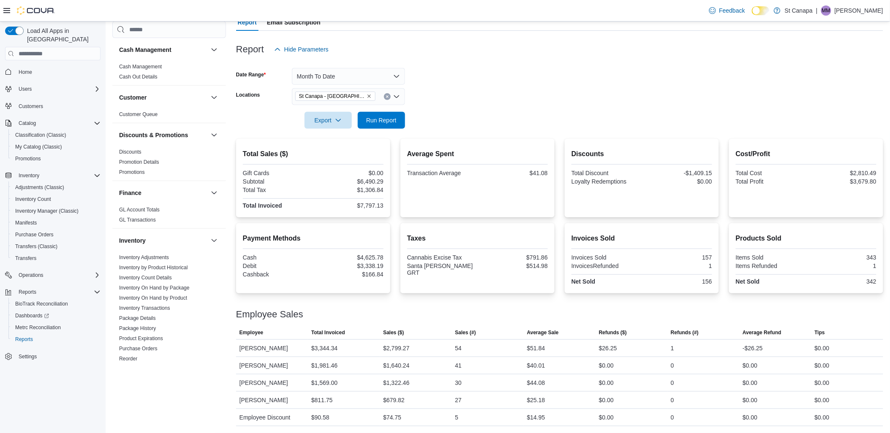
scroll to position [331, 0]
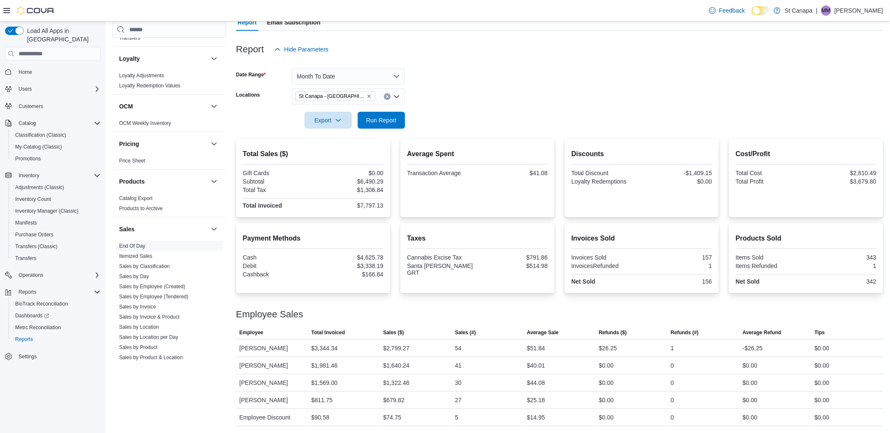
click at [575, 176] on div at bounding box center [641, 177] width 141 height 2
click at [572, 179] on div "Discounts Total Discount -$1,409.15 Loyalty Redemptions $0.00" at bounding box center [641, 178] width 154 height 79
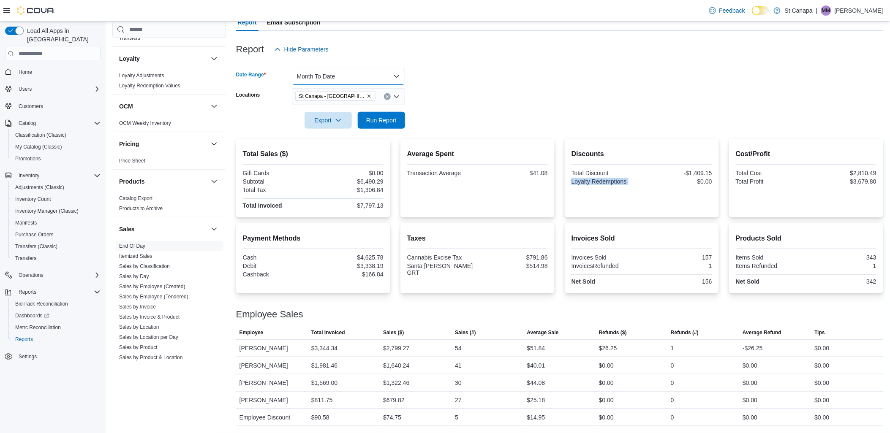
click at [397, 76] on button "Month To Date" at bounding box center [348, 76] width 113 height 17
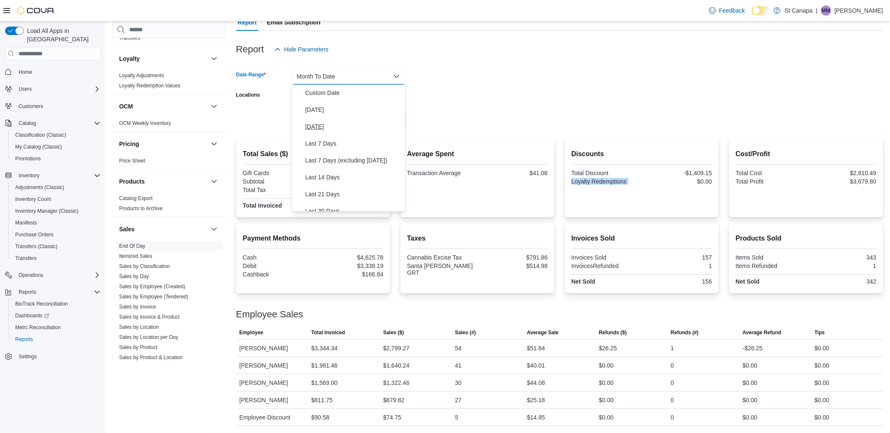
scroll to position [0, 0]
click at [318, 109] on span "[DATE]" at bounding box center [353, 110] width 96 height 10
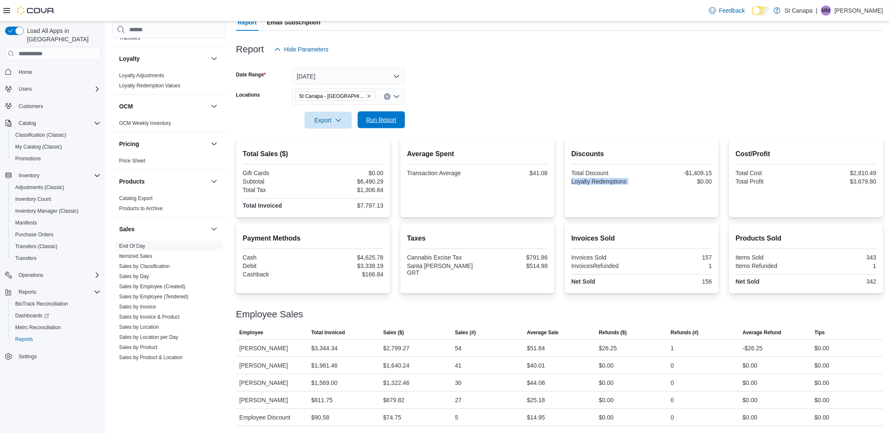
click at [383, 121] on span "Run Report" at bounding box center [381, 120] width 30 height 8
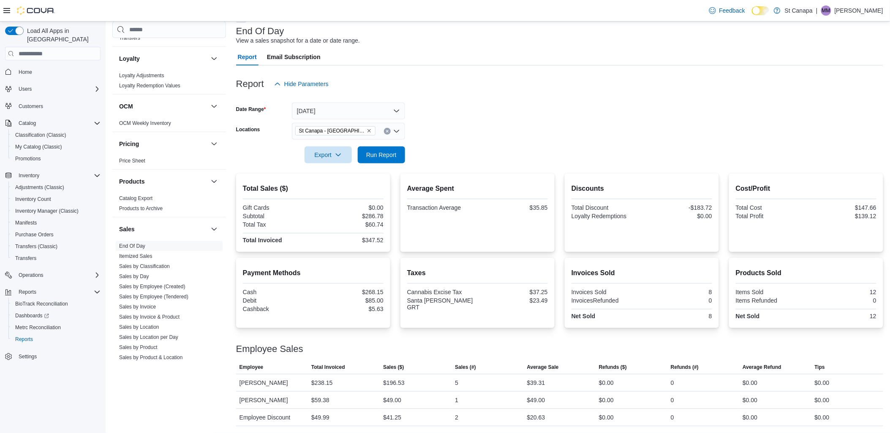
scroll to position [49, 0]
click at [508, 86] on div "Report Hide Parameters" at bounding box center [559, 84] width 647 height 17
